Goal: Task Accomplishment & Management: Use online tool/utility

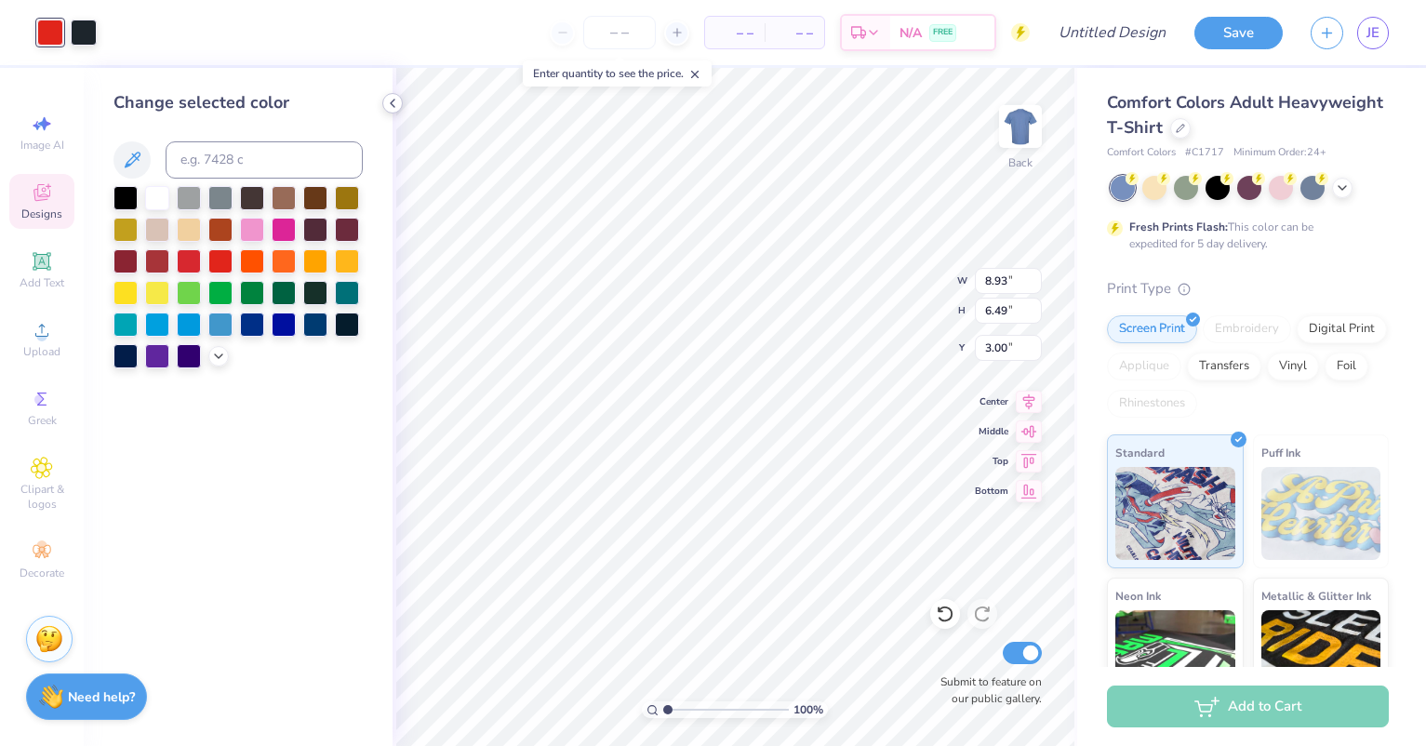
click at [390, 100] on icon at bounding box center [392, 103] width 15 height 15
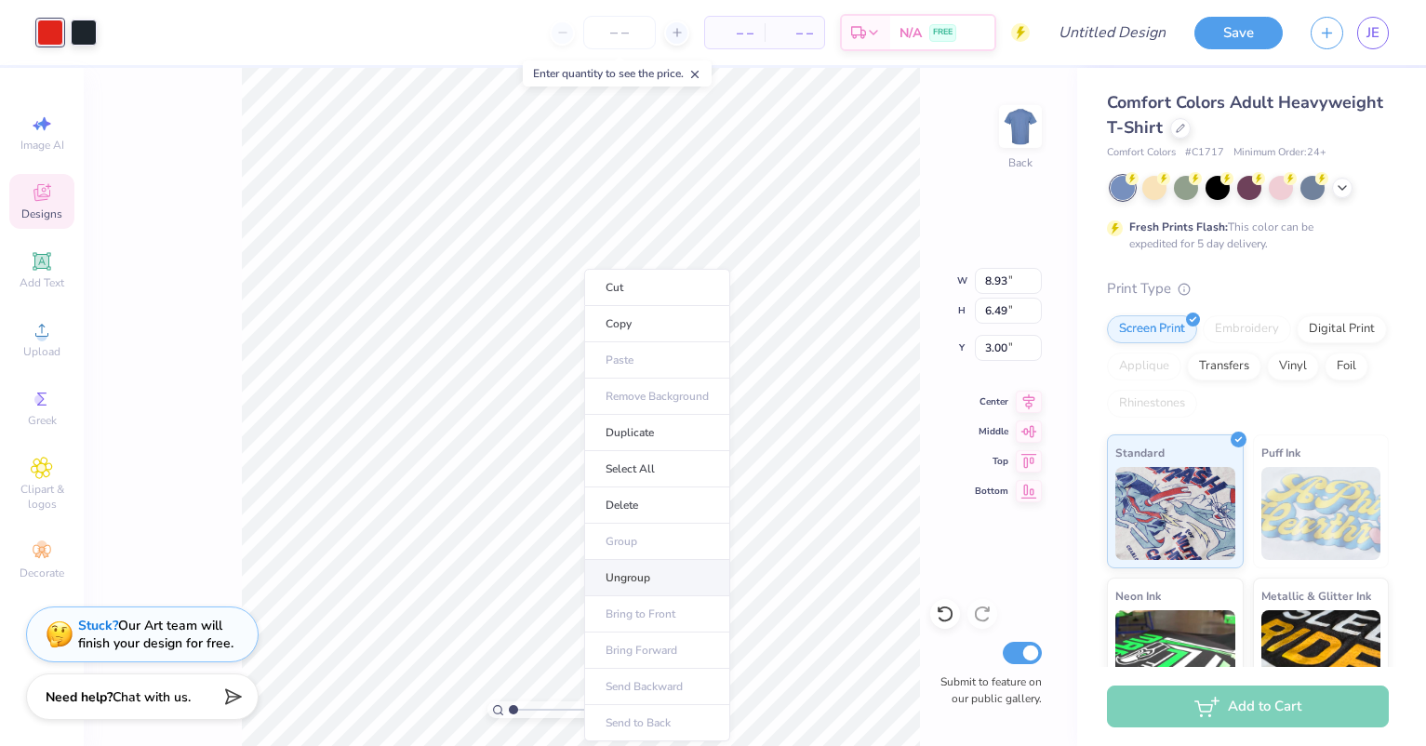
click at [647, 580] on li "Ungroup" at bounding box center [657, 578] width 146 height 36
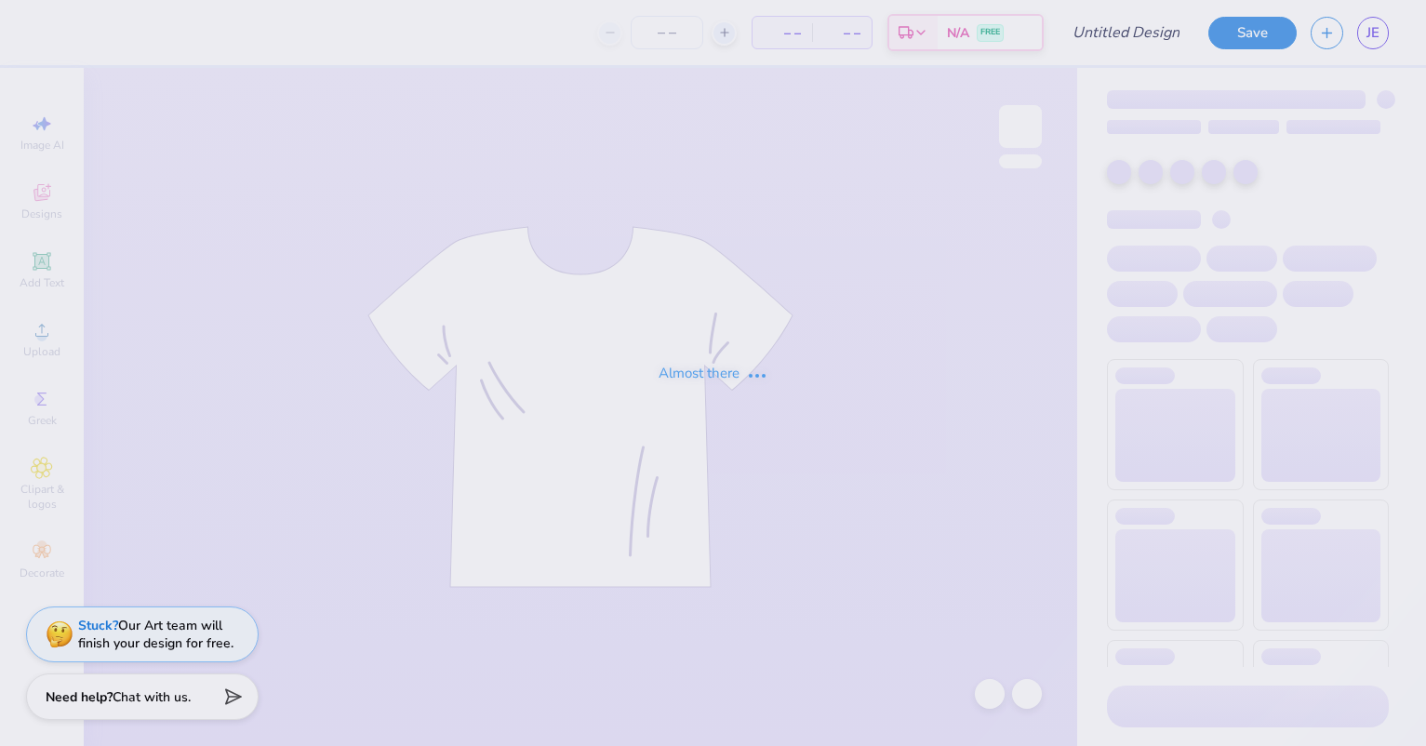
type input "Test only"
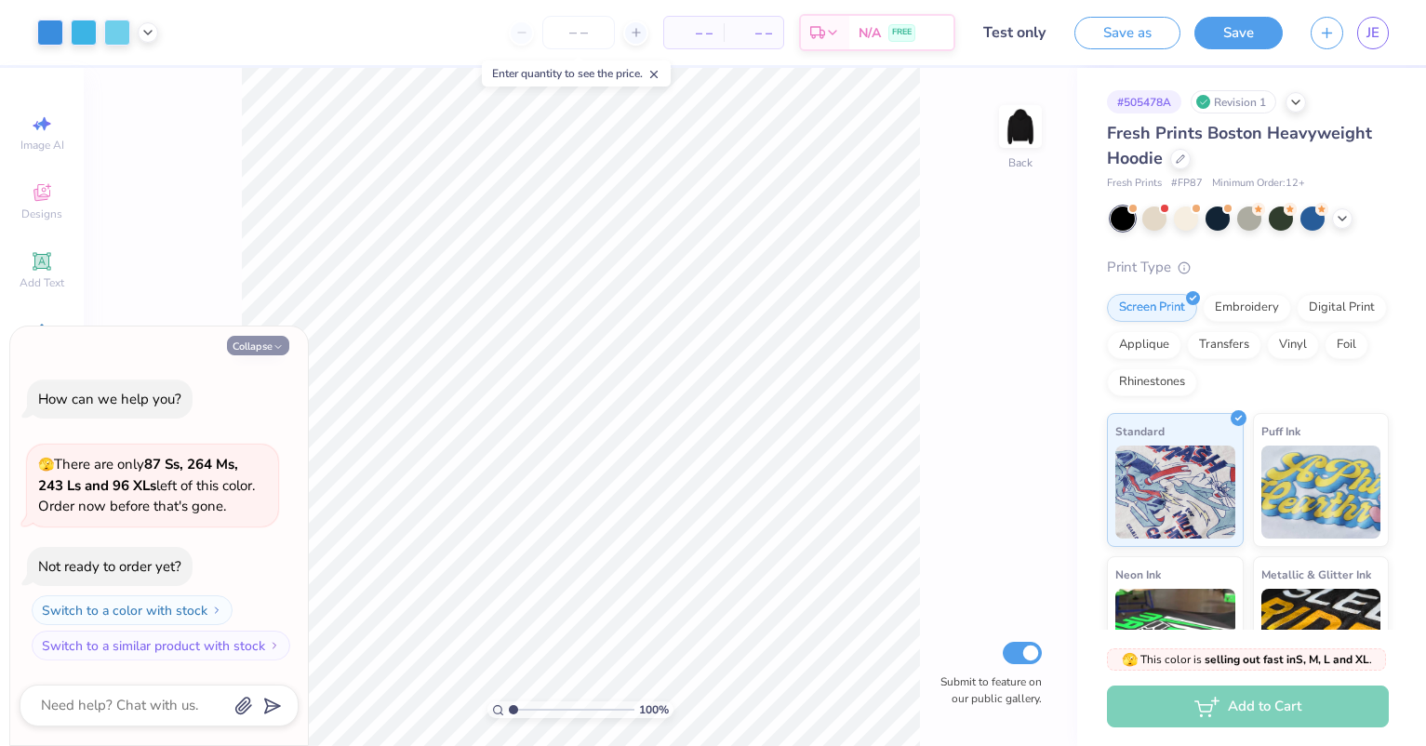
click at [253, 350] on button "Collapse" at bounding box center [258, 346] width 62 height 20
type textarea "x"
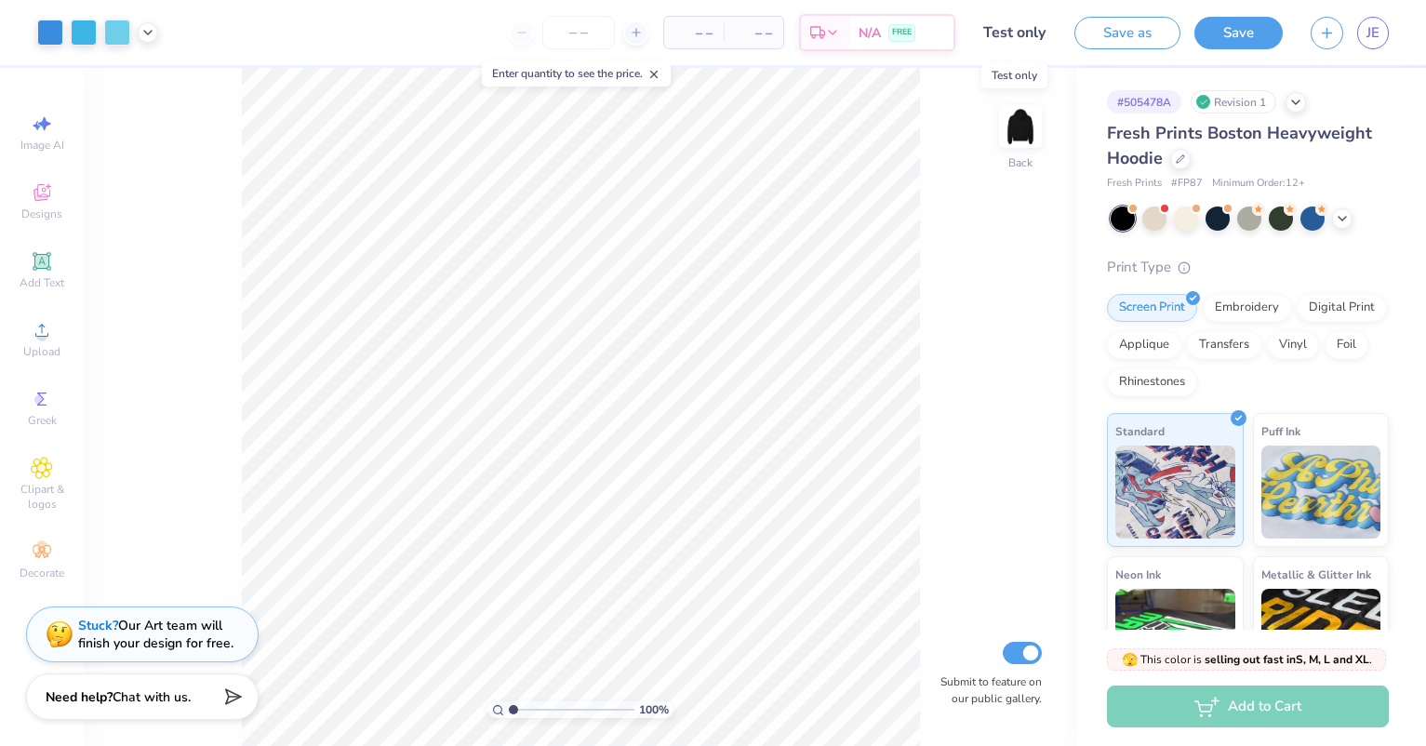
click at [999, 33] on input "Test only" at bounding box center [1014, 32] width 91 height 37
click at [1123, 35] on button "Save as" at bounding box center [1127, 30] width 106 height 33
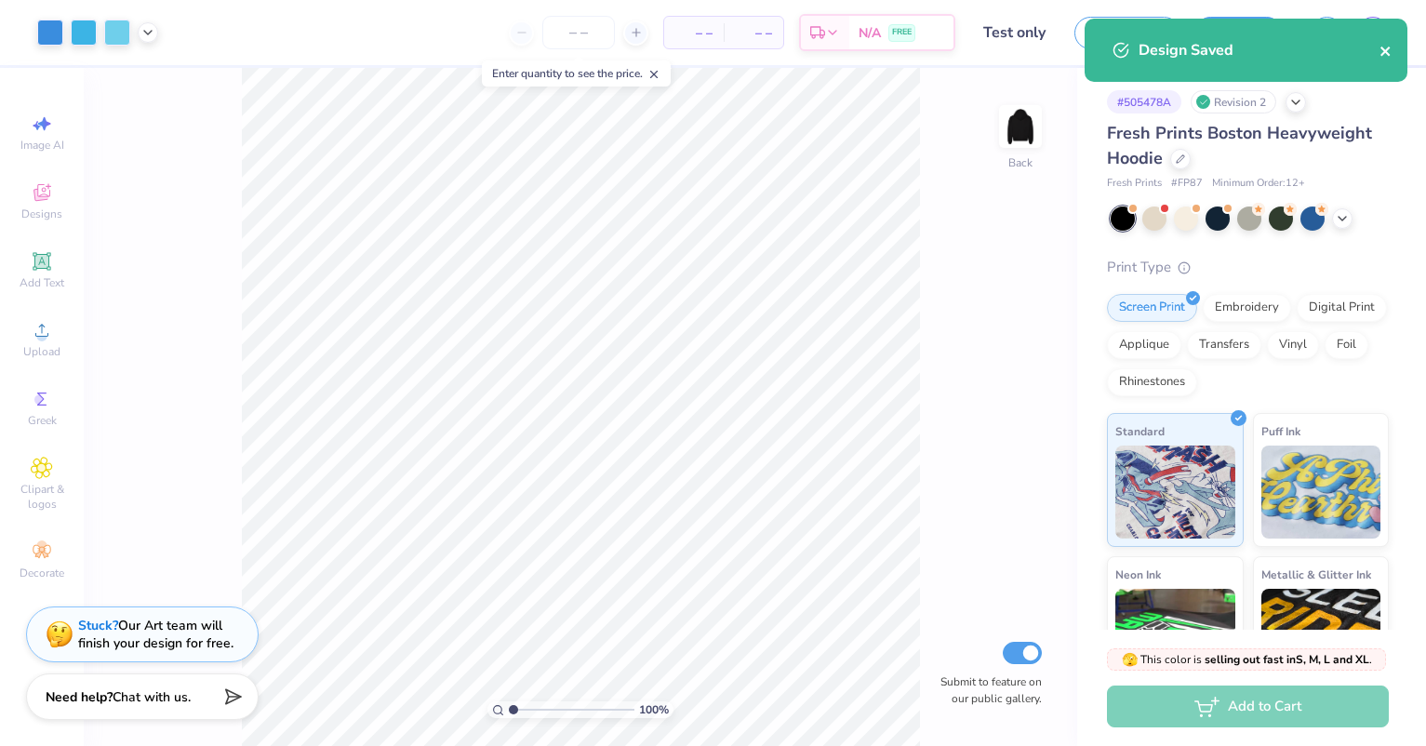
click at [1389, 45] on icon "close" at bounding box center [1386, 51] width 13 height 15
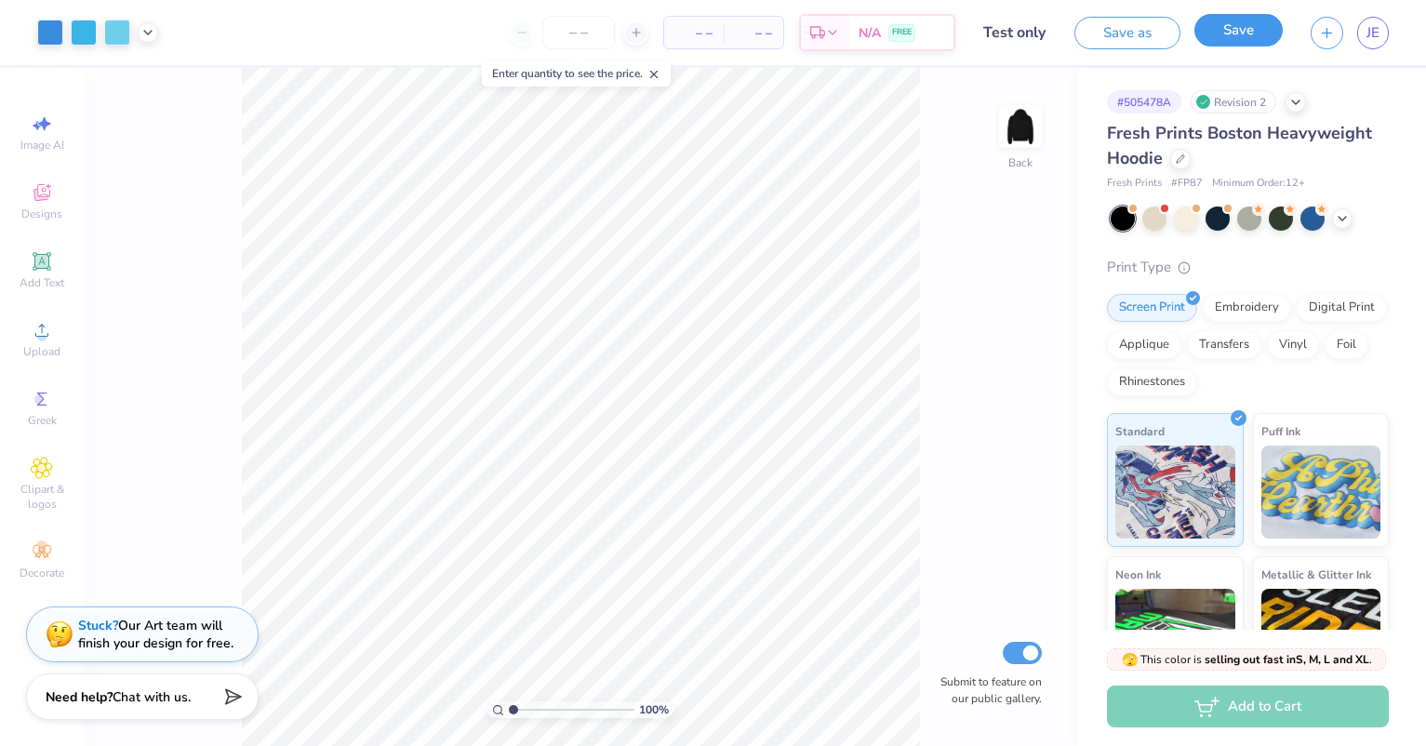
click at [1244, 34] on button "Save" at bounding box center [1238, 30] width 88 height 33
click at [971, 32] on input "Test only" at bounding box center [976, 32] width 91 height 37
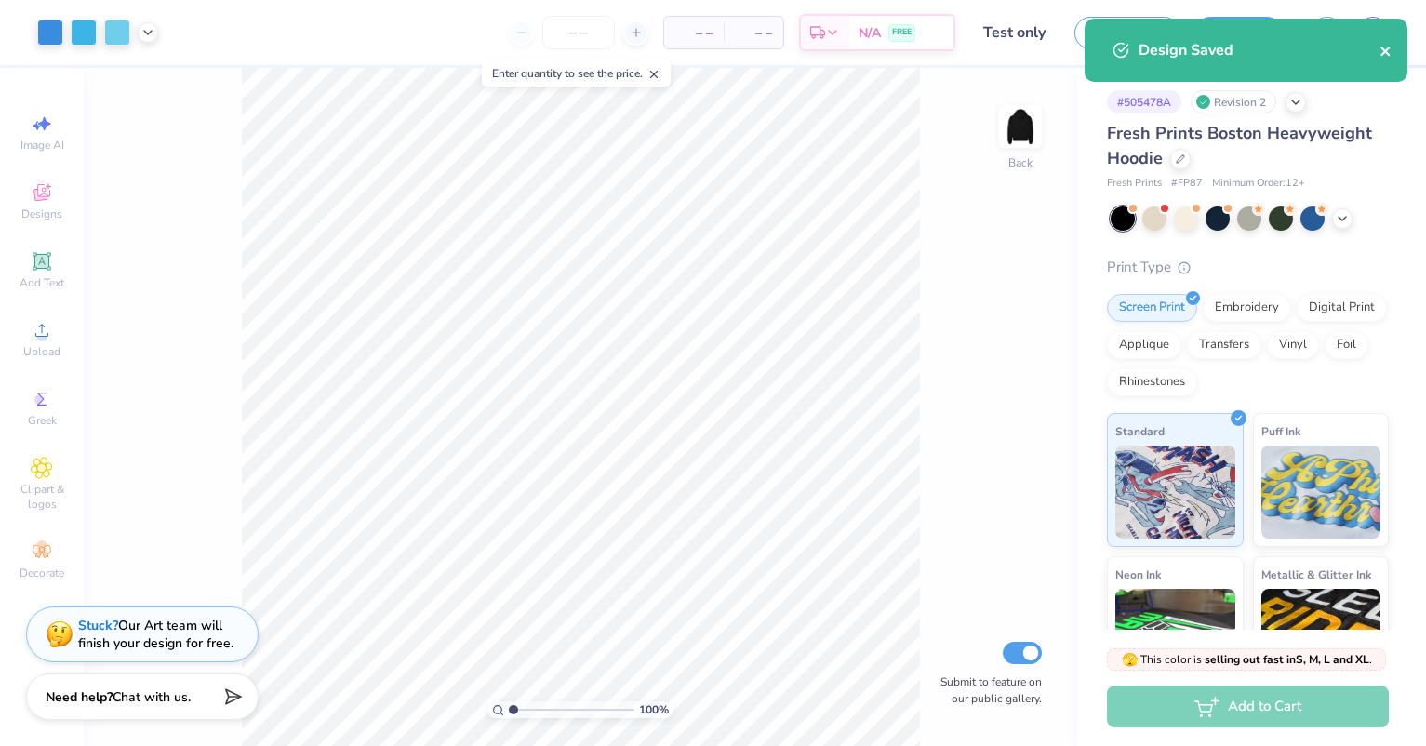
click at [1391, 43] on button "close" at bounding box center [1386, 50] width 13 height 22
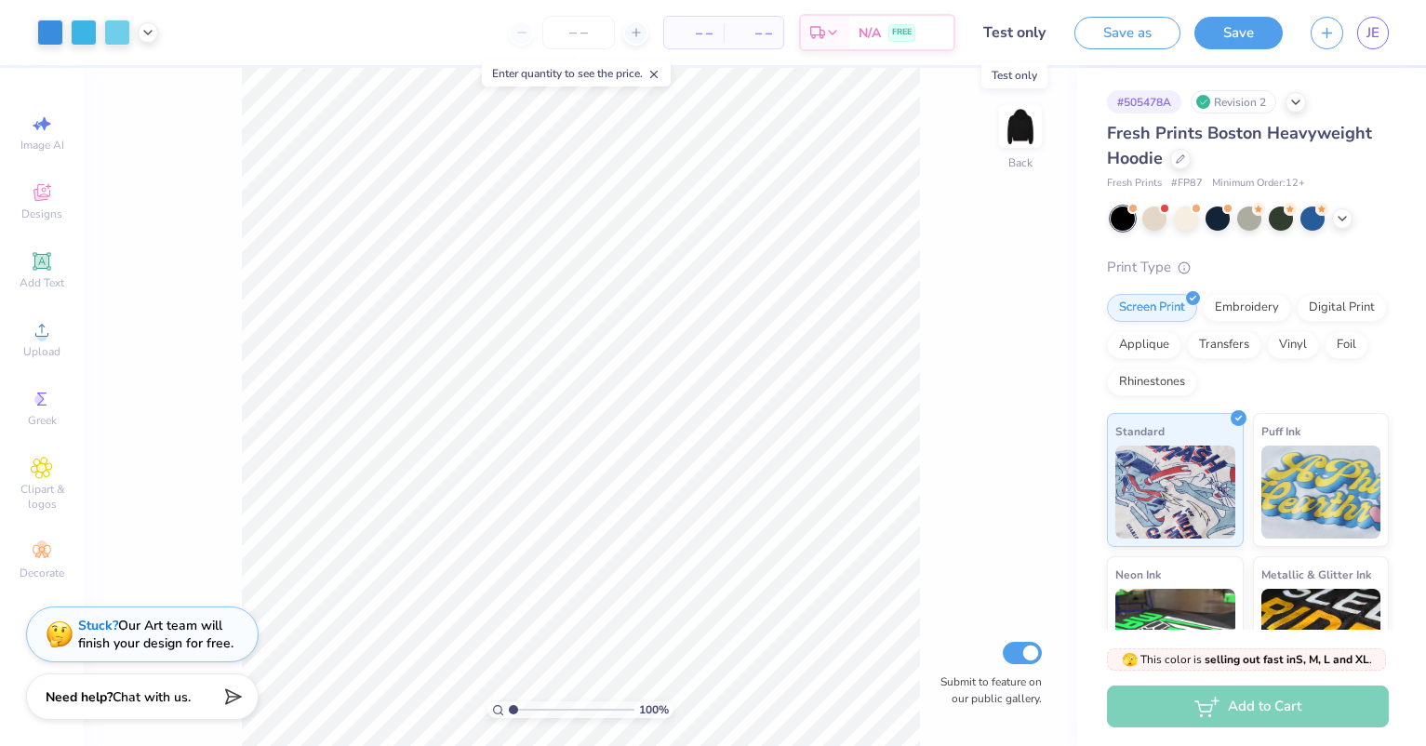
click at [1006, 33] on input "Test only" at bounding box center [1014, 32] width 91 height 37
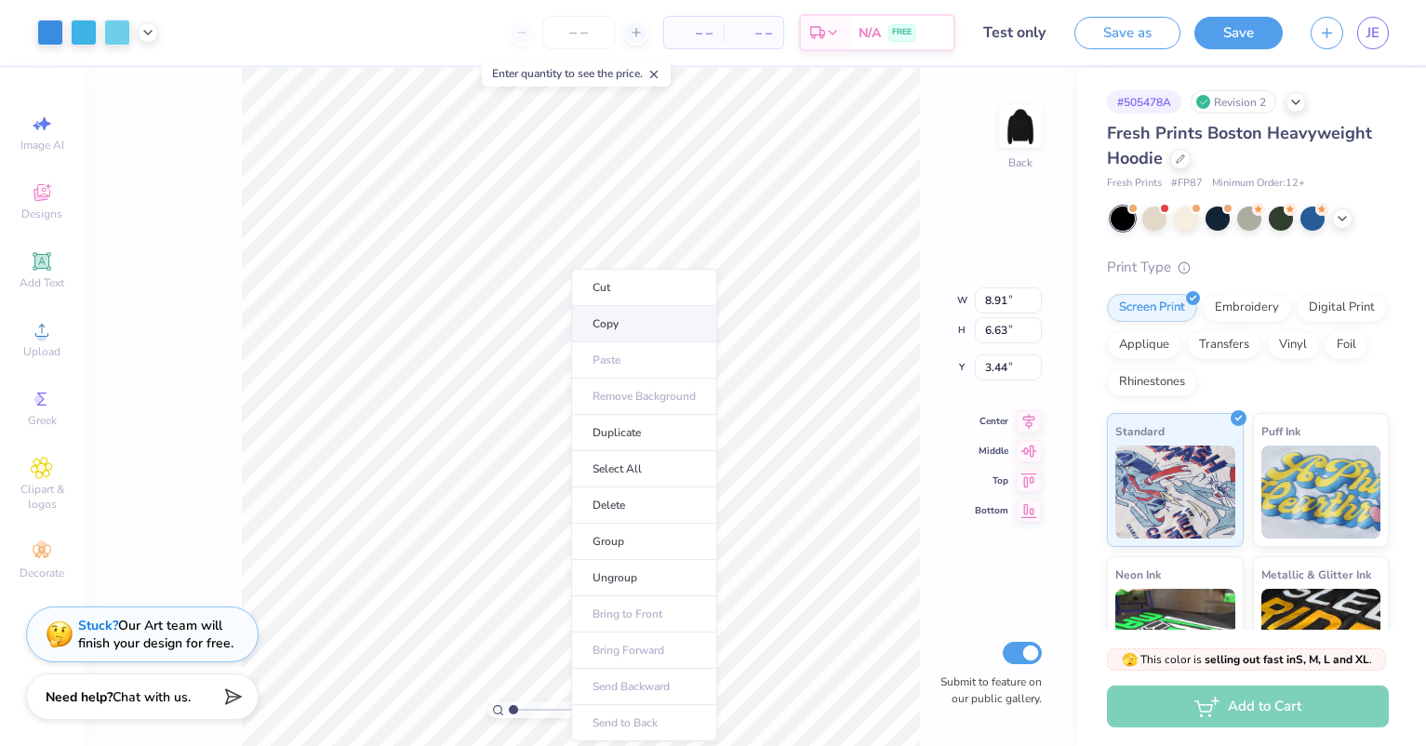
click at [607, 324] on li "Copy" at bounding box center [644, 324] width 146 height 36
click at [1322, 26] on icon "button" at bounding box center [1327, 30] width 16 height 16
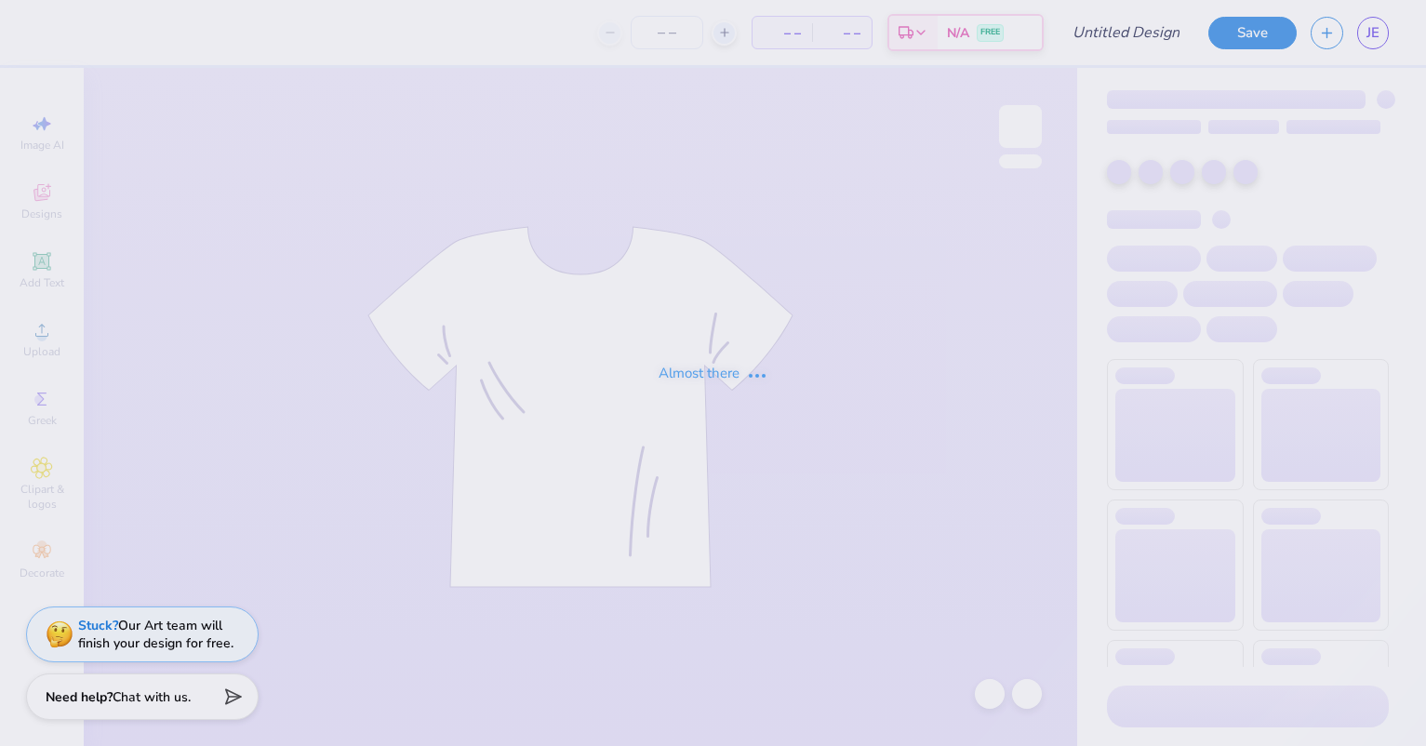
type input "Test only"
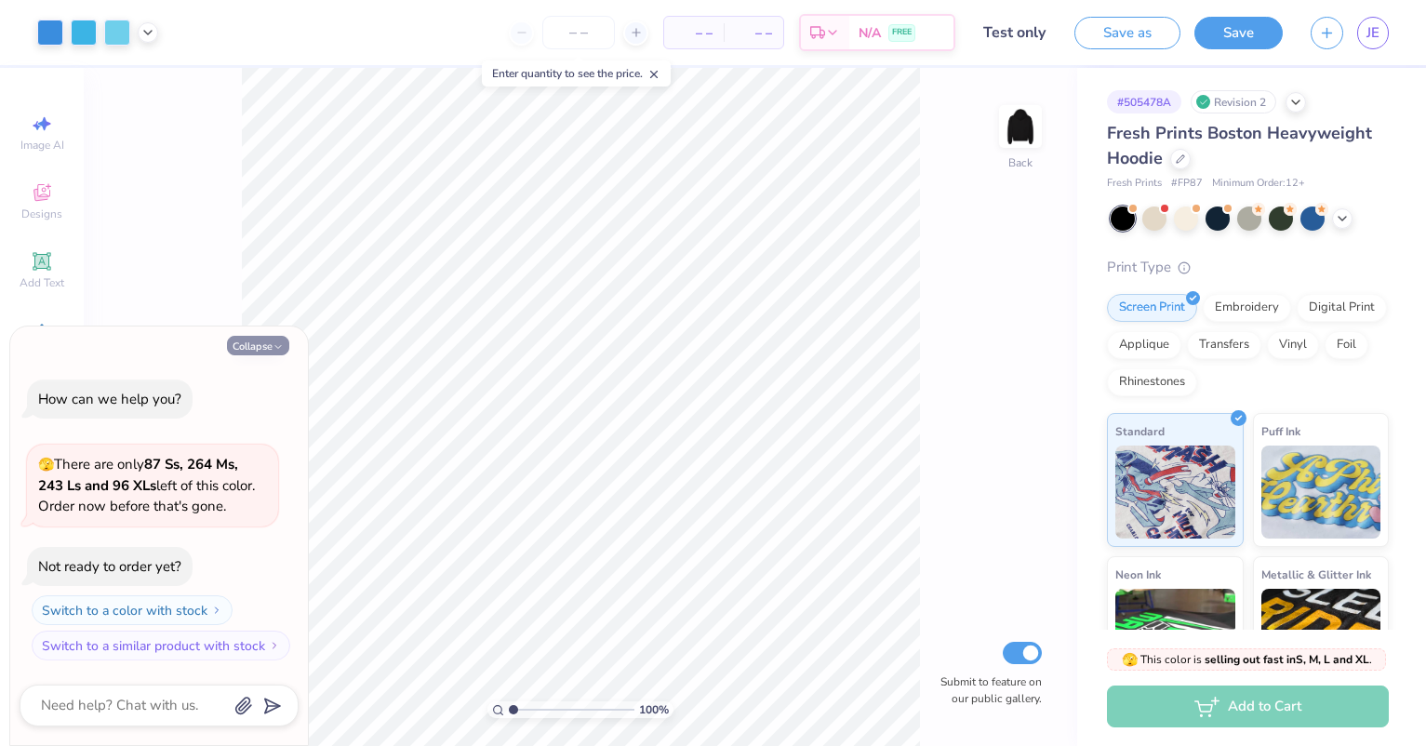
click at [243, 347] on button "Collapse" at bounding box center [258, 346] width 62 height 20
type textarea "x"
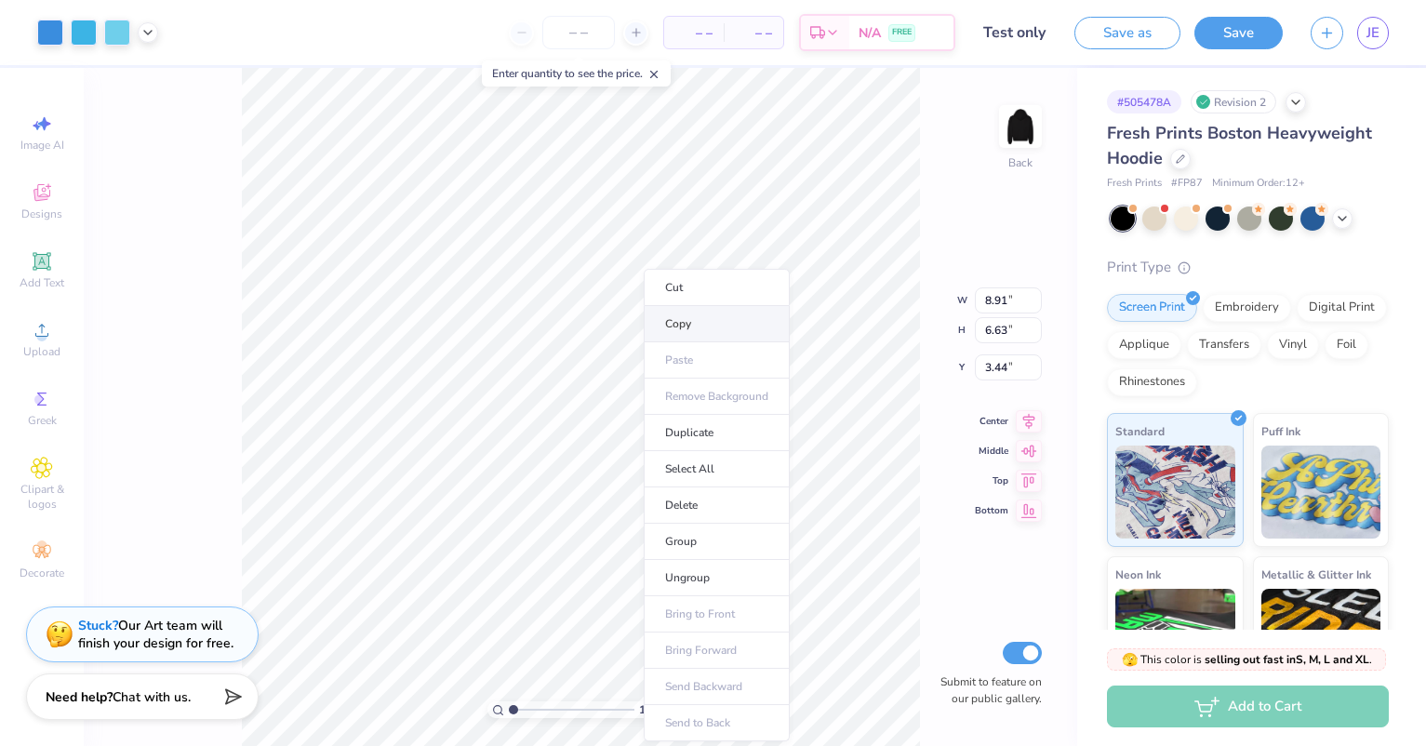
click at [685, 327] on li "Copy" at bounding box center [717, 324] width 146 height 36
click at [1319, 32] on icon "button" at bounding box center [1327, 30] width 16 height 16
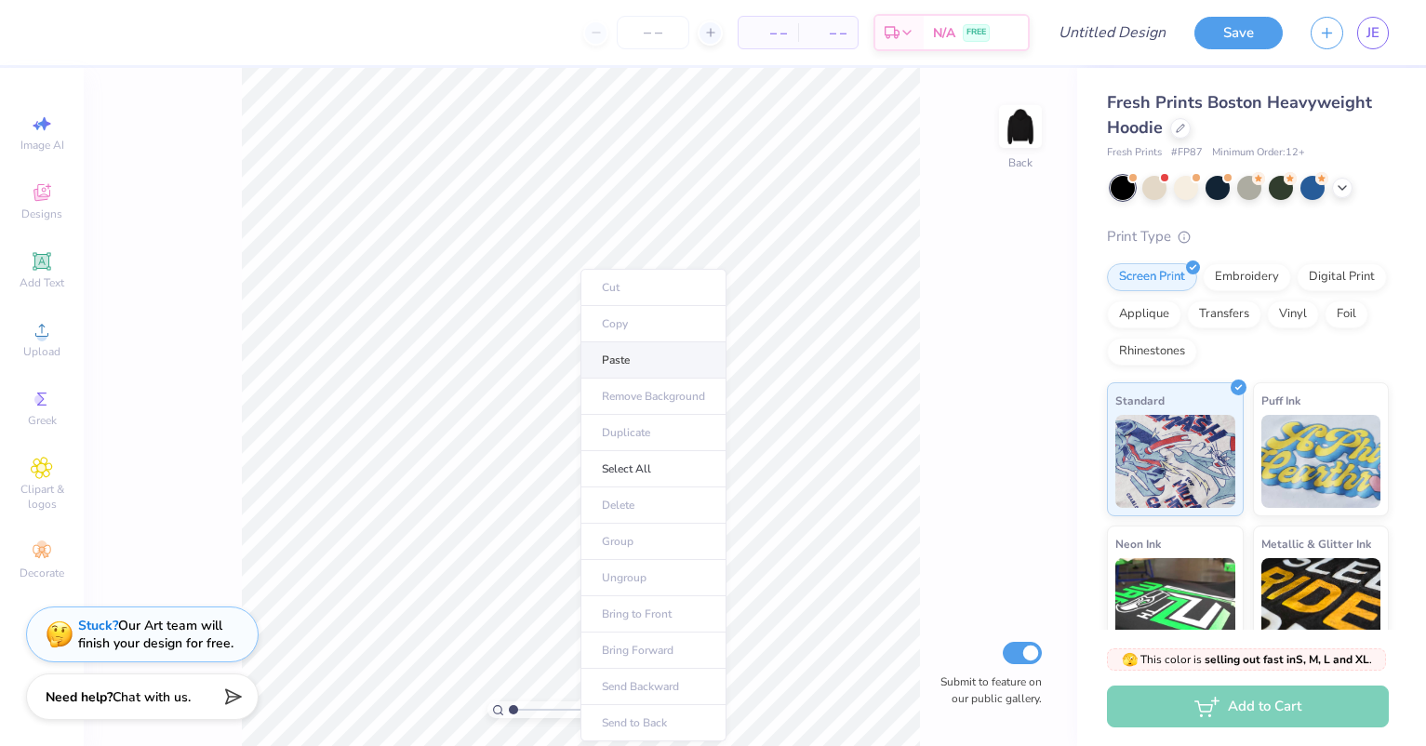
click at [622, 356] on li "Paste" at bounding box center [653, 360] width 146 height 36
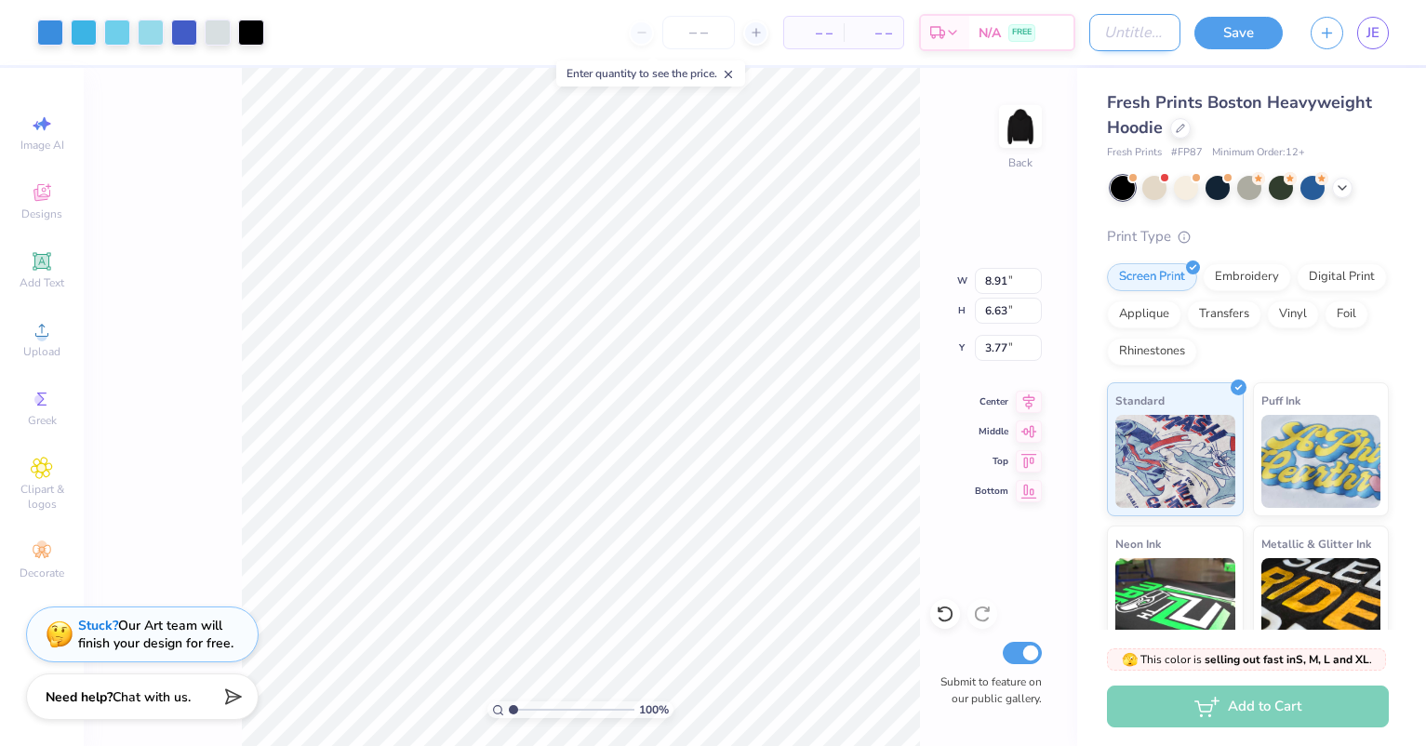
click at [1139, 35] on input "Design Title" at bounding box center [1134, 32] width 91 height 37
type input "new design"
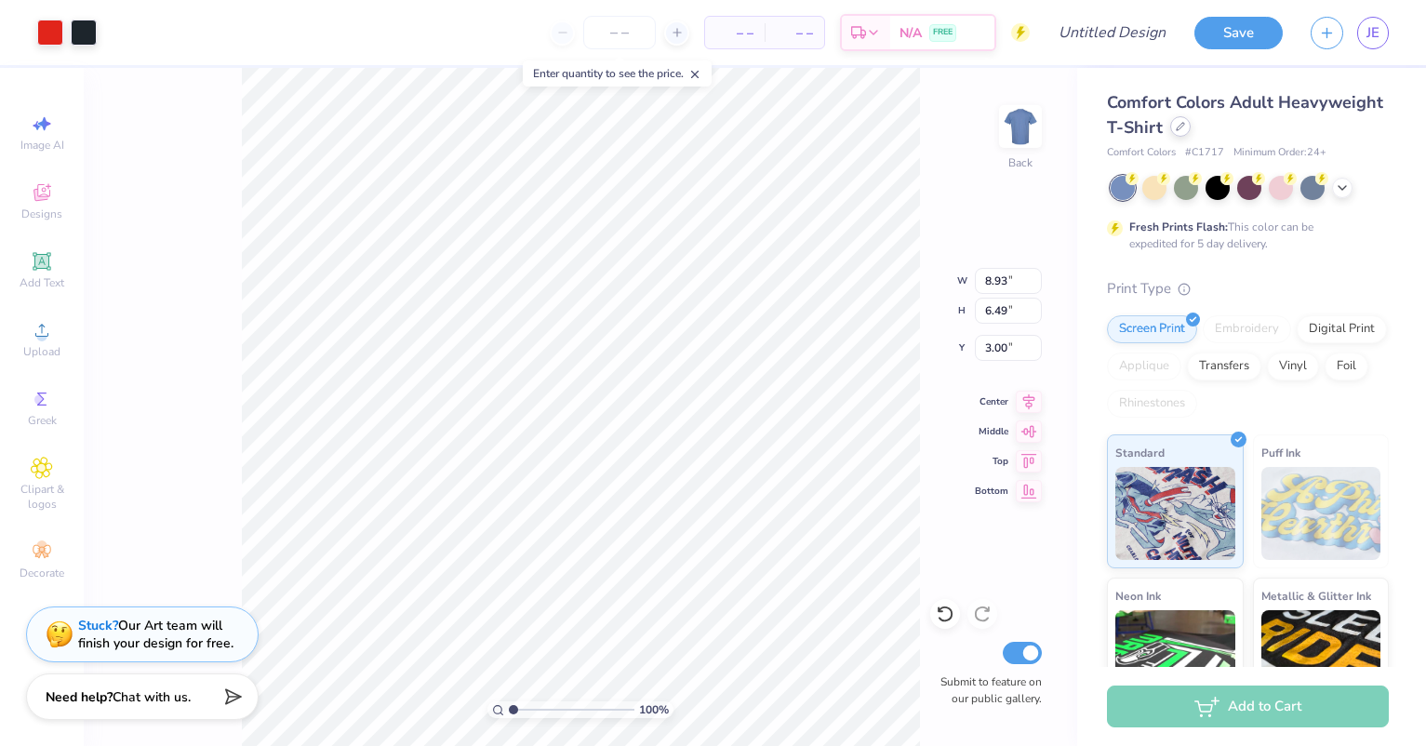
click at [1191, 121] on div at bounding box center [1180, 126] width 20 height 20
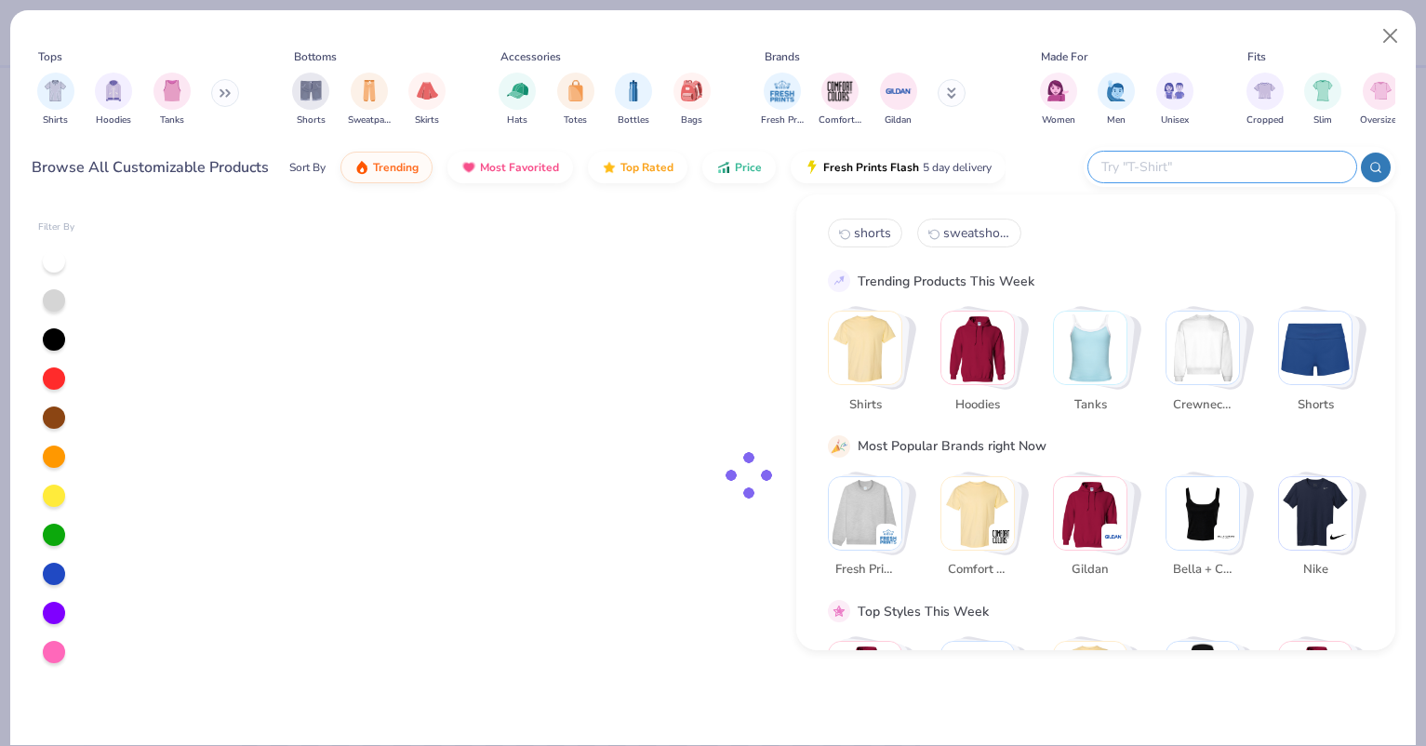
click at [1262, 162] on input "text" at bounding box center [1222, 166] width 244 height 21
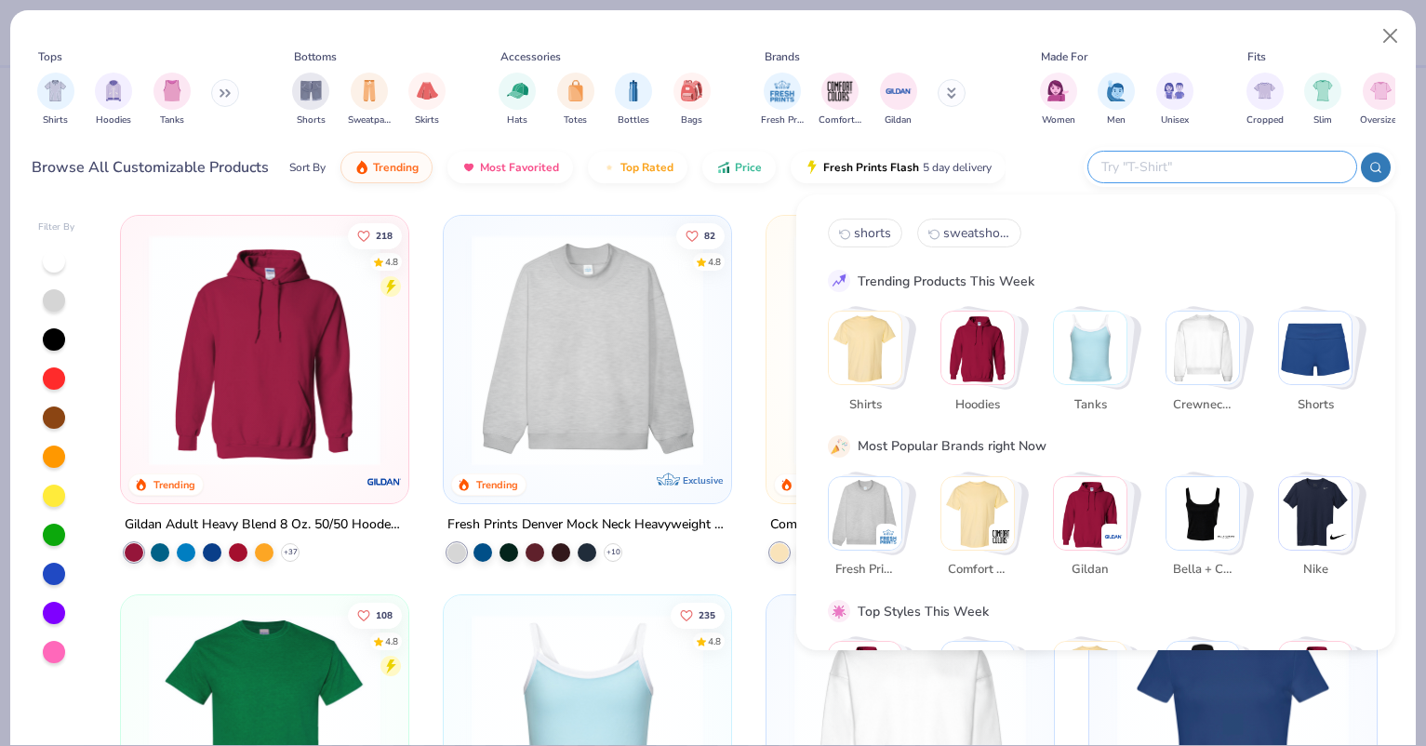
paste input "G500"
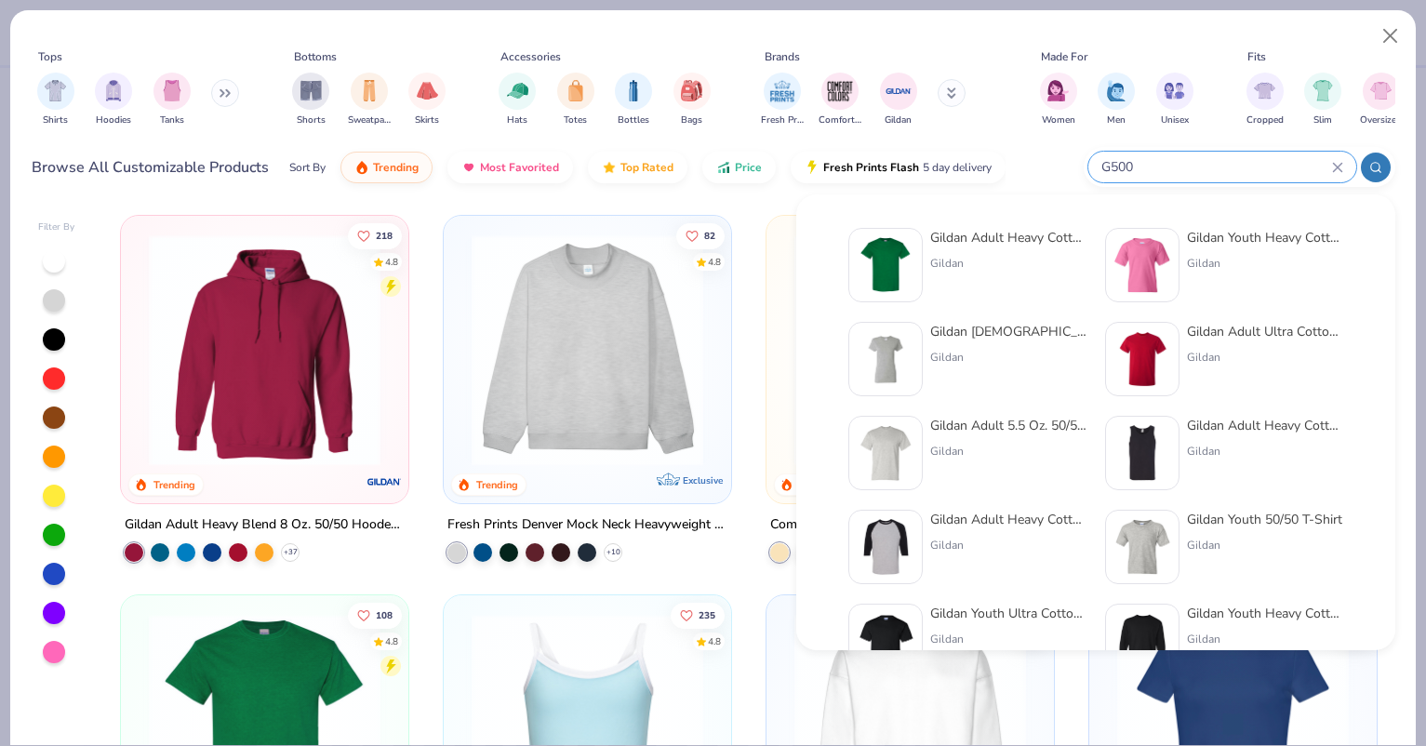
type input "G500"
click at [923, 256] on div "Gildan Adult Heavy Cotton T-Shirt Gildan" at bounding box center [967, 265] width 238 height 74
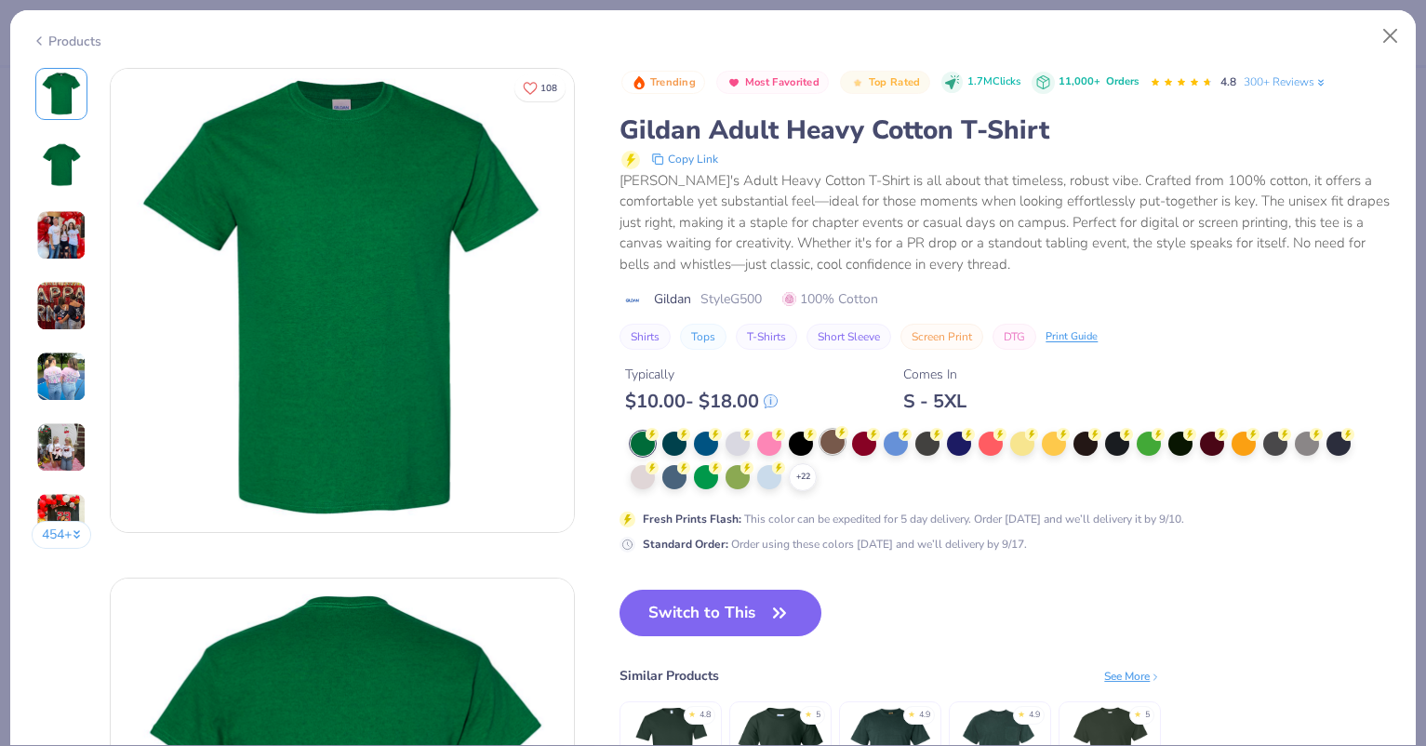
click at [834, 447] on div at bounding box center [832, 442] width 24 height 24
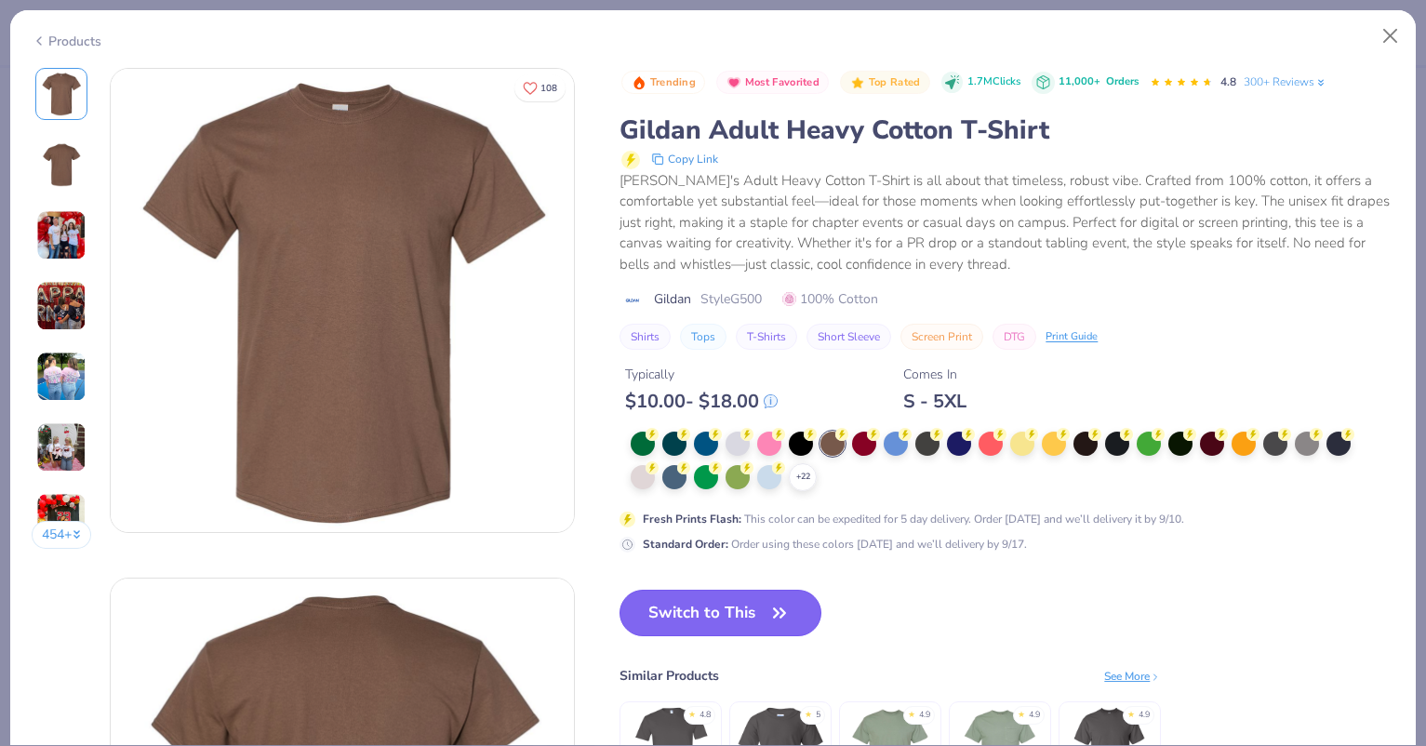
click at [736, 615] on button "Switch to This" at bounding box center [721, 613] width 202 height 47
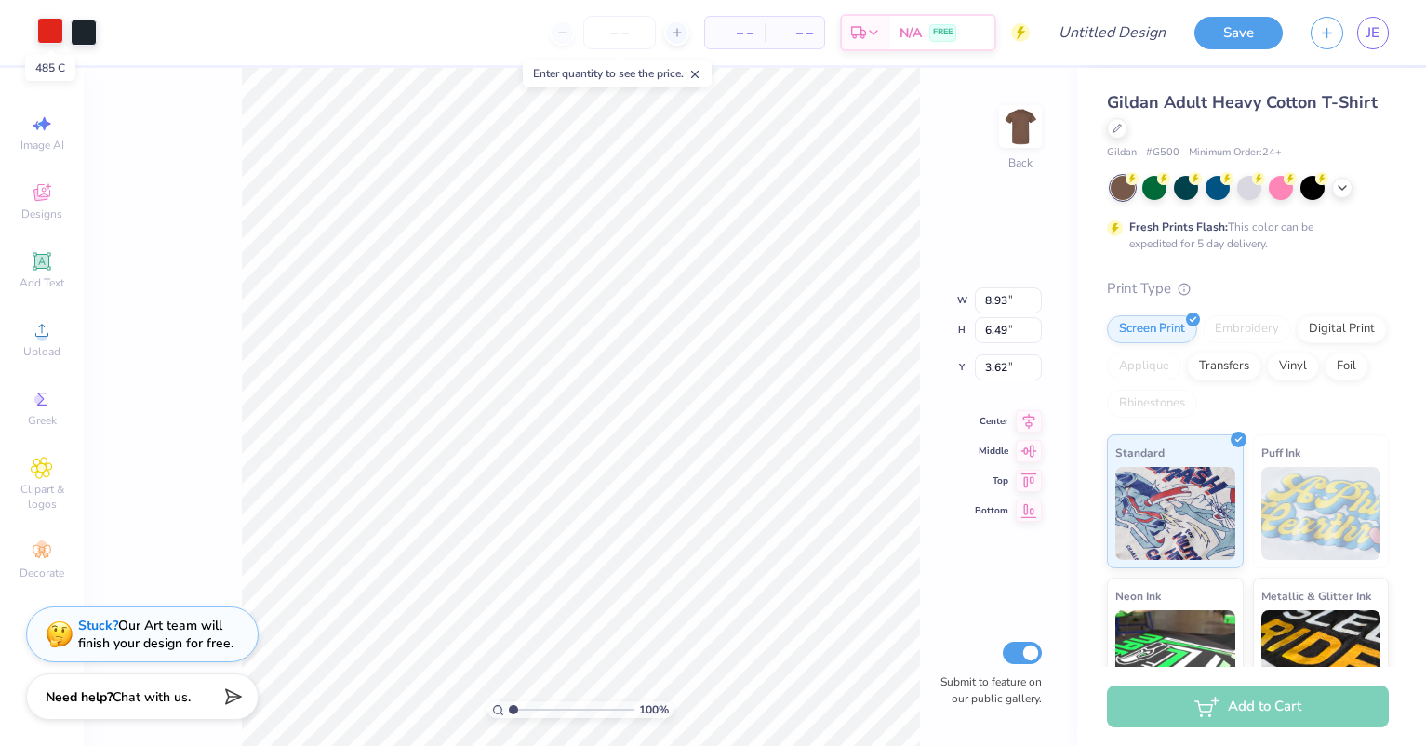
click at [56, 33] on div at bounding box center [50, 31] width 26 height 26
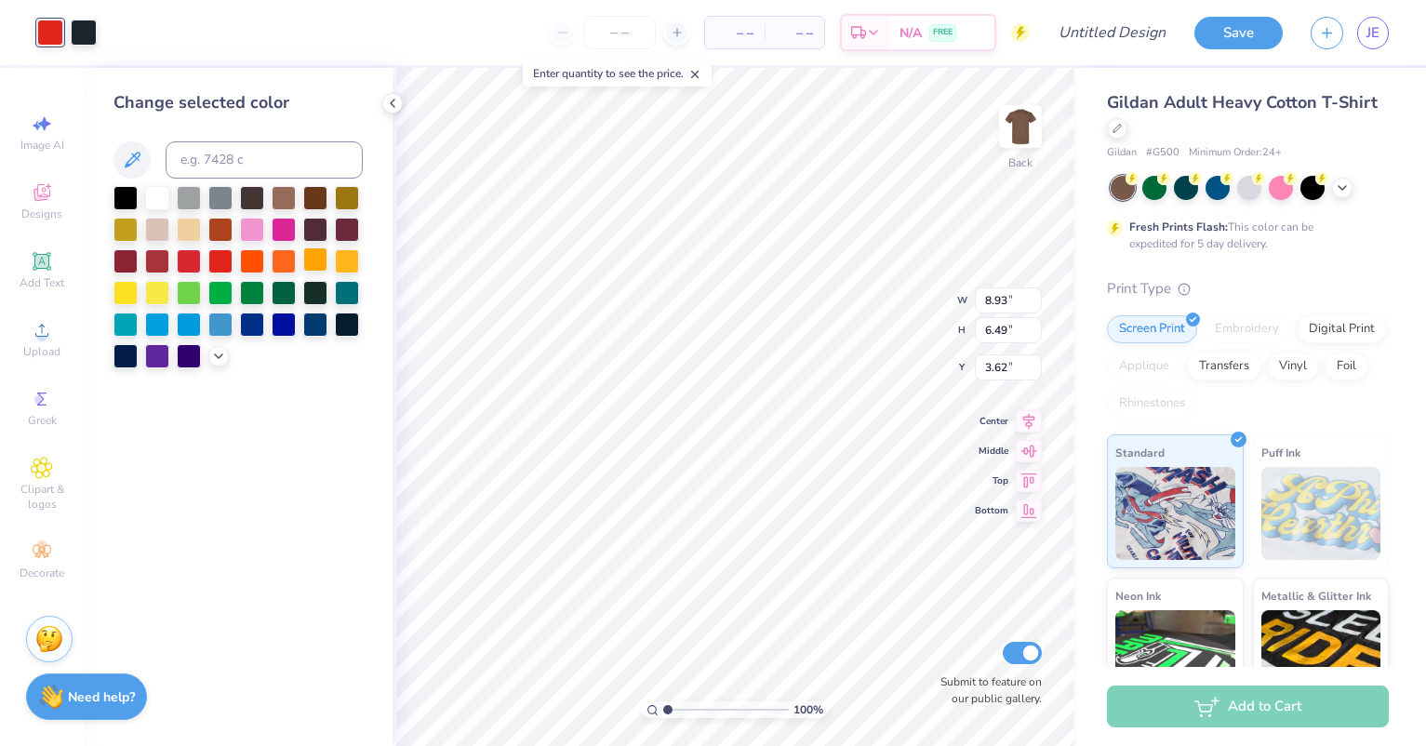
click at [311, 260] on div at bounding box center [315, 259] width 24 height 24
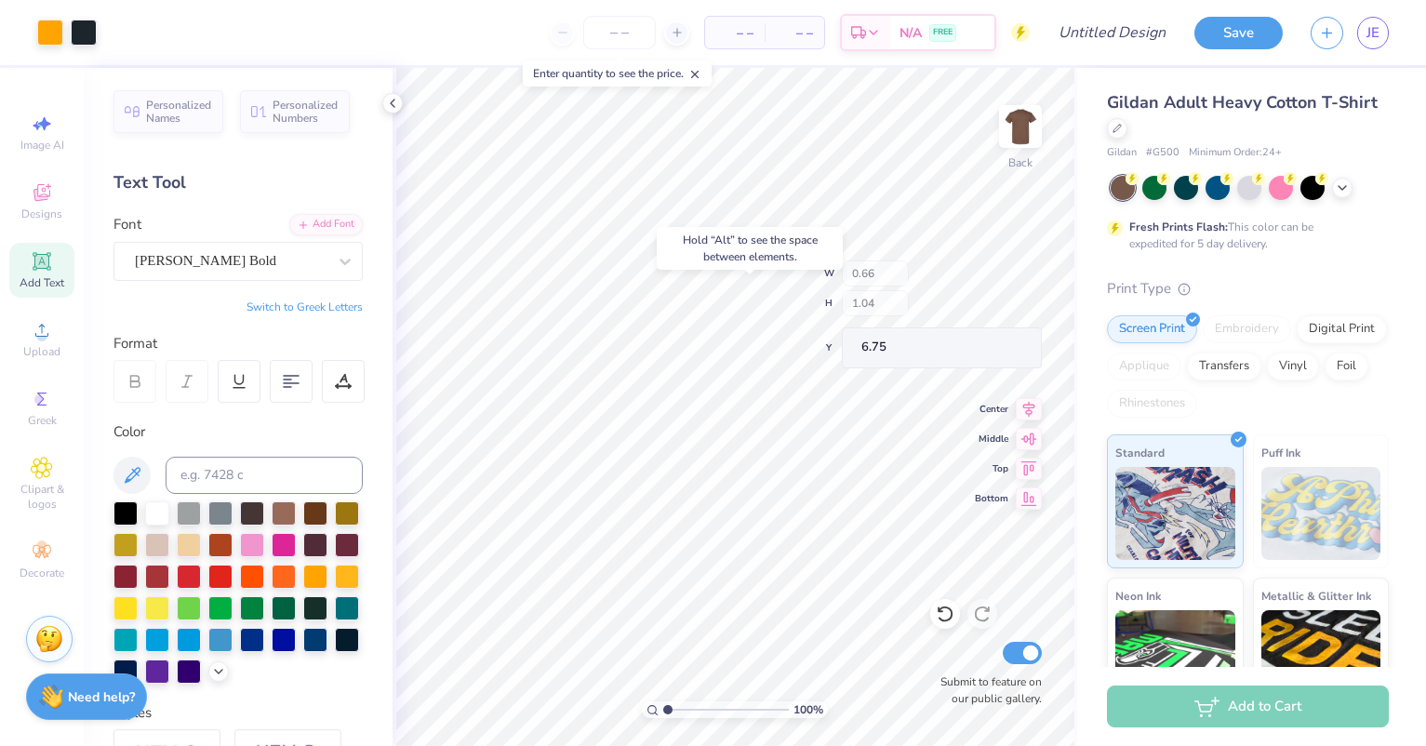
type input "6.75"
click at [976, 620] on icon at bounding box center [982, 614] width 19 height 19
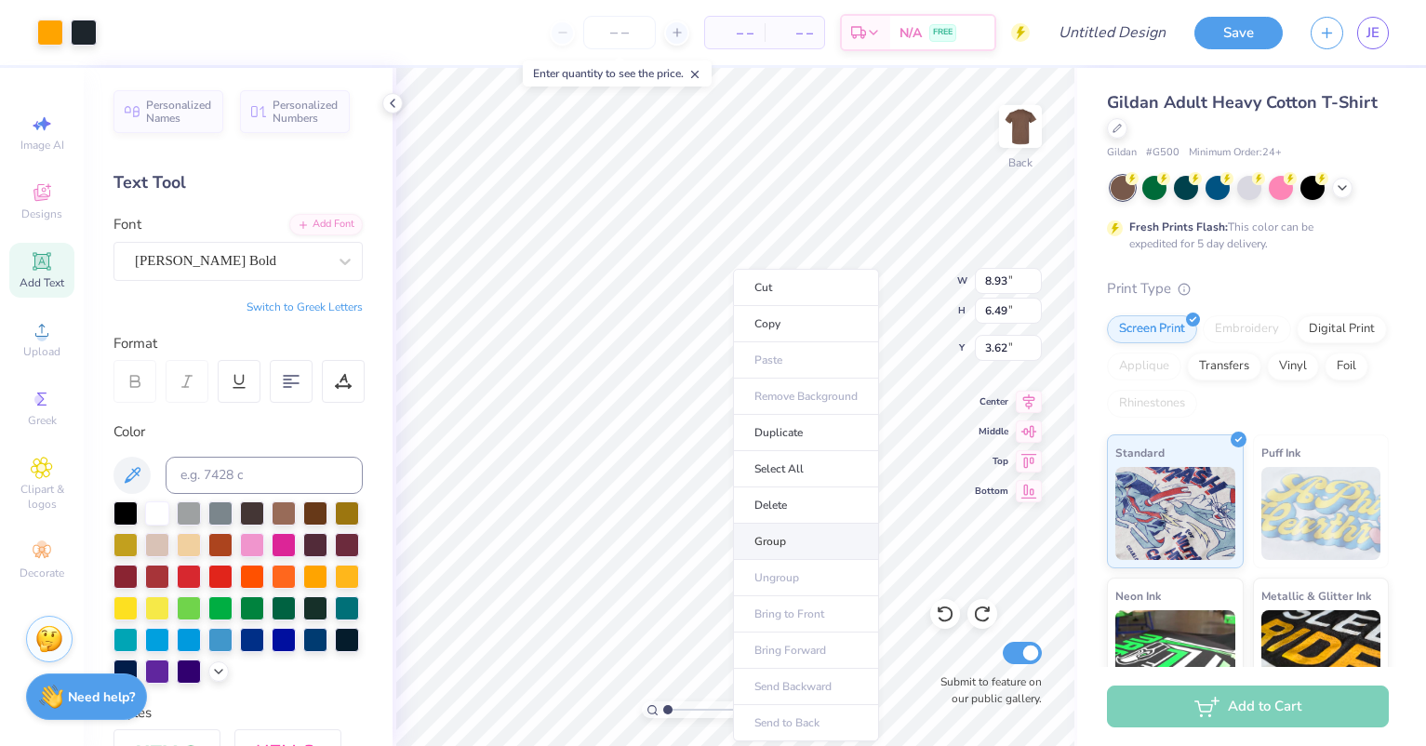
click at [792, 534] on li "Group" at bounding box center [806, 542] width 146 height 36
type input "3.00"
click at [395, 98] on icon at bounding box center [392, 103] width 15 height 15
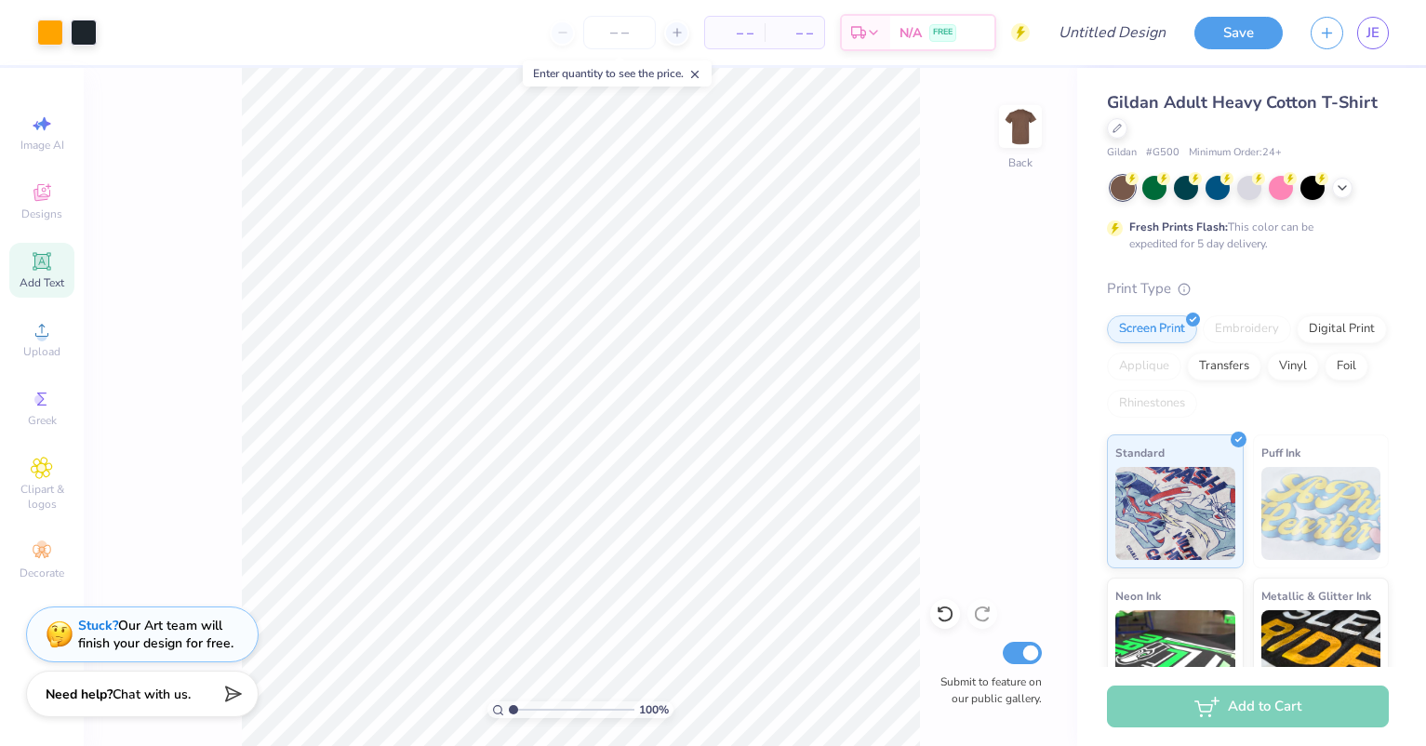
click at [95, 702] on strong "Need help?" at bounding box center [79, 695] width 67 height 18
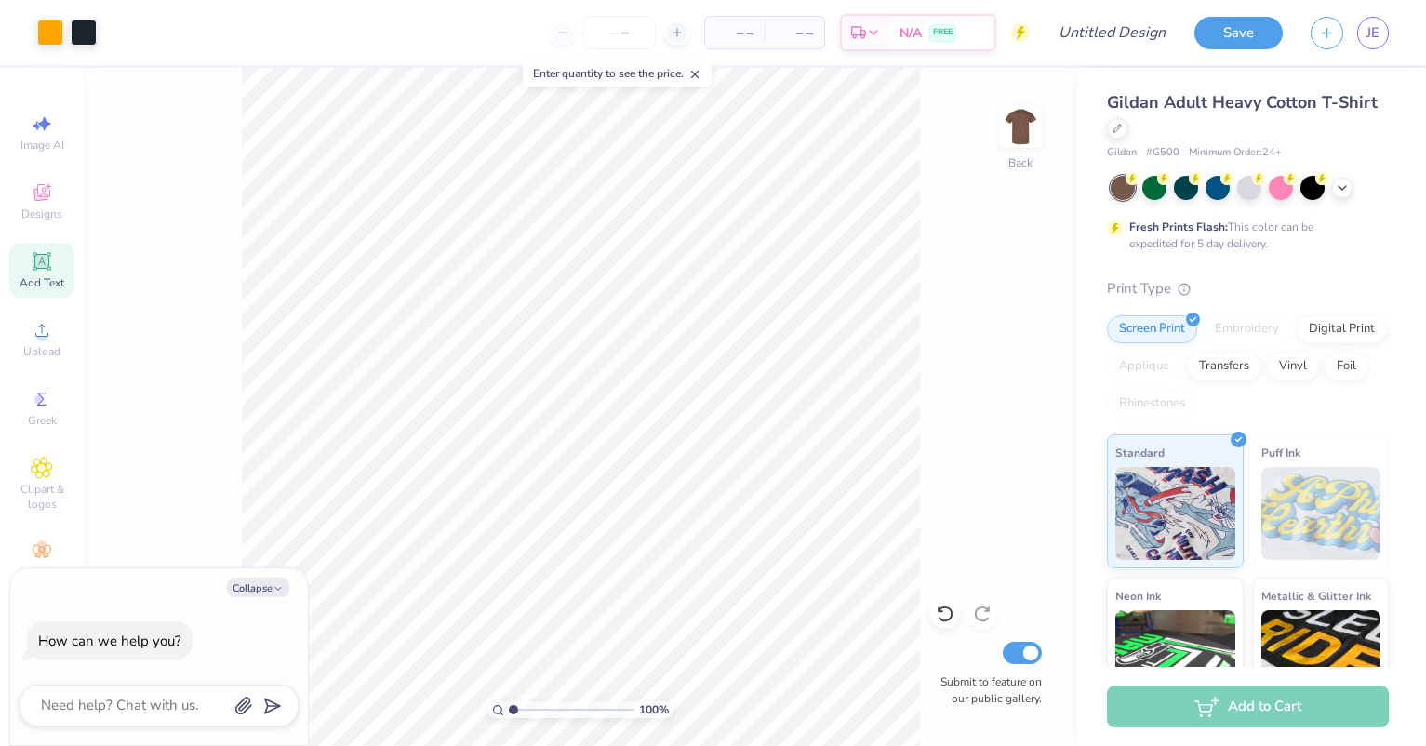
click at [201, 171] on div "100 % Back Submit to feature on our public gallery." at bounding box center [581, 407] width 994 height 678
type textarea "x"
